Goal: Check status: Check status

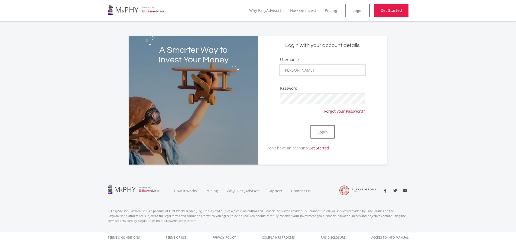
click at [334, 72] on input "[PERSON_NAME]" at bounding box center [322, 70] width 84 height 11
drag, startPoint x: 315, startPoint y: 70, endPoint x: 257, endPoint y: 67, distance: 58.8
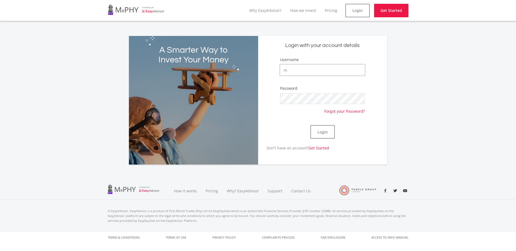
click at [257, 67] on div "A Smarter Way to Invest Your Money Login with your account details Username m P…" at bounding box center [258, 100] width 258 height 129
paste input "Michaelwentzel1"
type input "Michaelwentzel1"
click at [259, 106] on div "Login with your account details Username Michaelwentzel1 Password Forgot your P…" at bounding box center [322, 100] width 129 height 129
click at [418, 112] on div "A Smarter Way to Invest Your Money Login with your account details Username Mic…" at bounding box center [258, 97] width 516 height 135
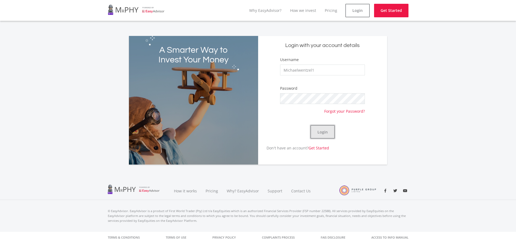
click at [322, 133] on button "Login" at bounding box center [322, 132] width 24 height 14
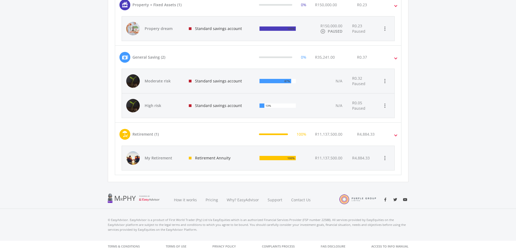
scroll to position [260, 0]
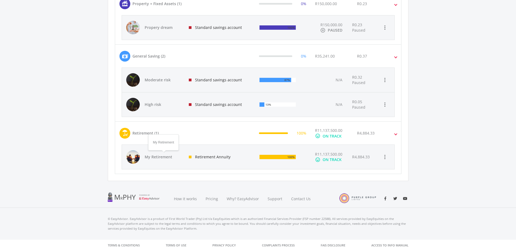
click at [173, 156] on span "My Retirement" at bounding box center [164, 157] width 38 height 5
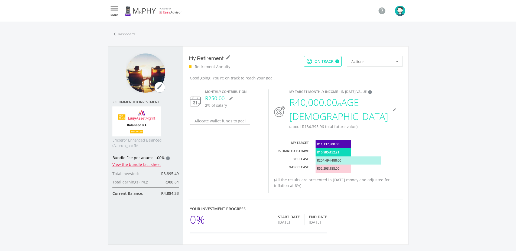
scroll to position [154, 287]
click at [146, 164] on link "View the bundle fact sheet" at bounding box center [136, 164] width 48 height 5
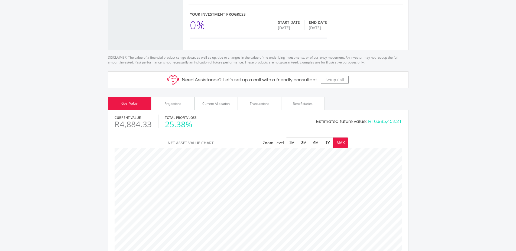
scroll to position [194, 0]
click at [209, 102] on div "Current Allocation" at bounding box center [215, 104] width 27 height 5
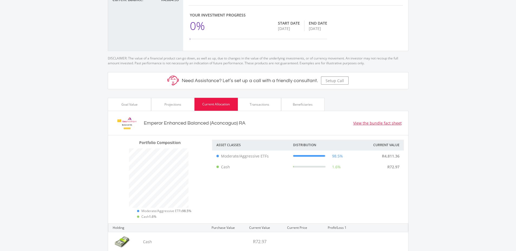
scroll to position [274, 0]
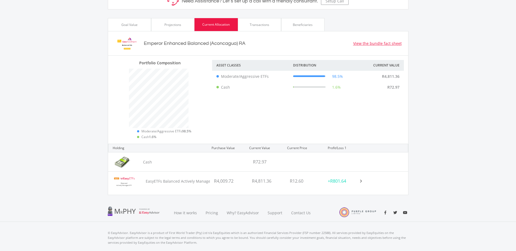
click at [362, 180] on span at bounding box center [360, 181] width 6 height 2
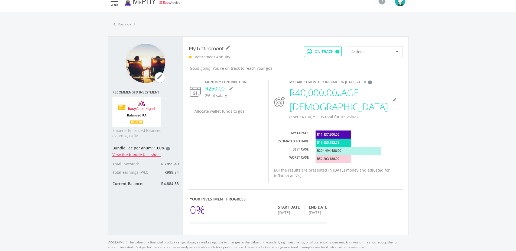
scroll to position [4, 0]
